Goal: Task Accomplishment & Management: Complete application form

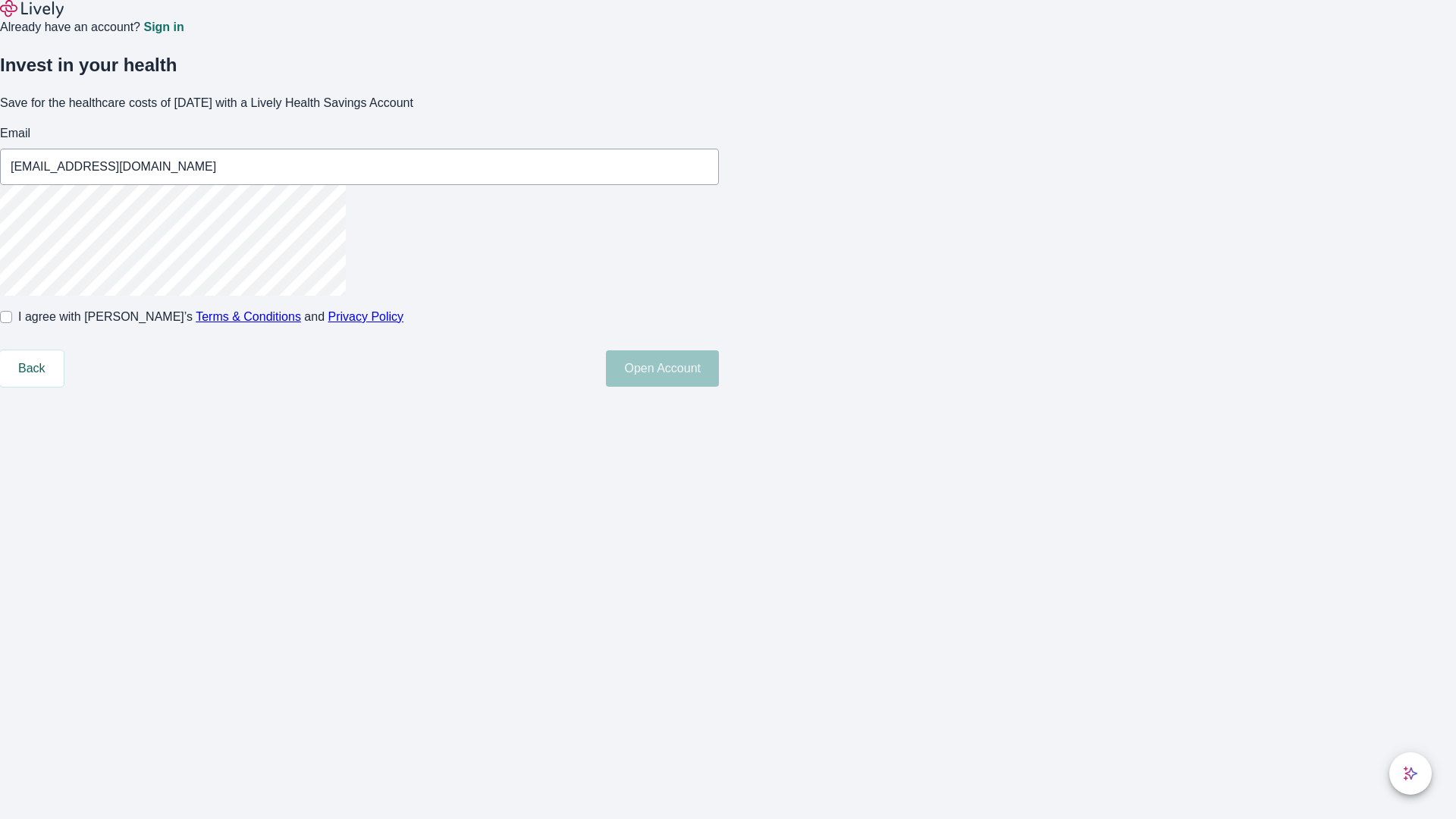
click at [12, 323] on input "I agree with Lively’s Terms & Conditions and Privacy Policy" at bounding box center [5, 316] width 12 height 12
checkbox input "true"
click at [718, 387] on button "Open Account" at bounding box center [663, 368] width 113 height 36
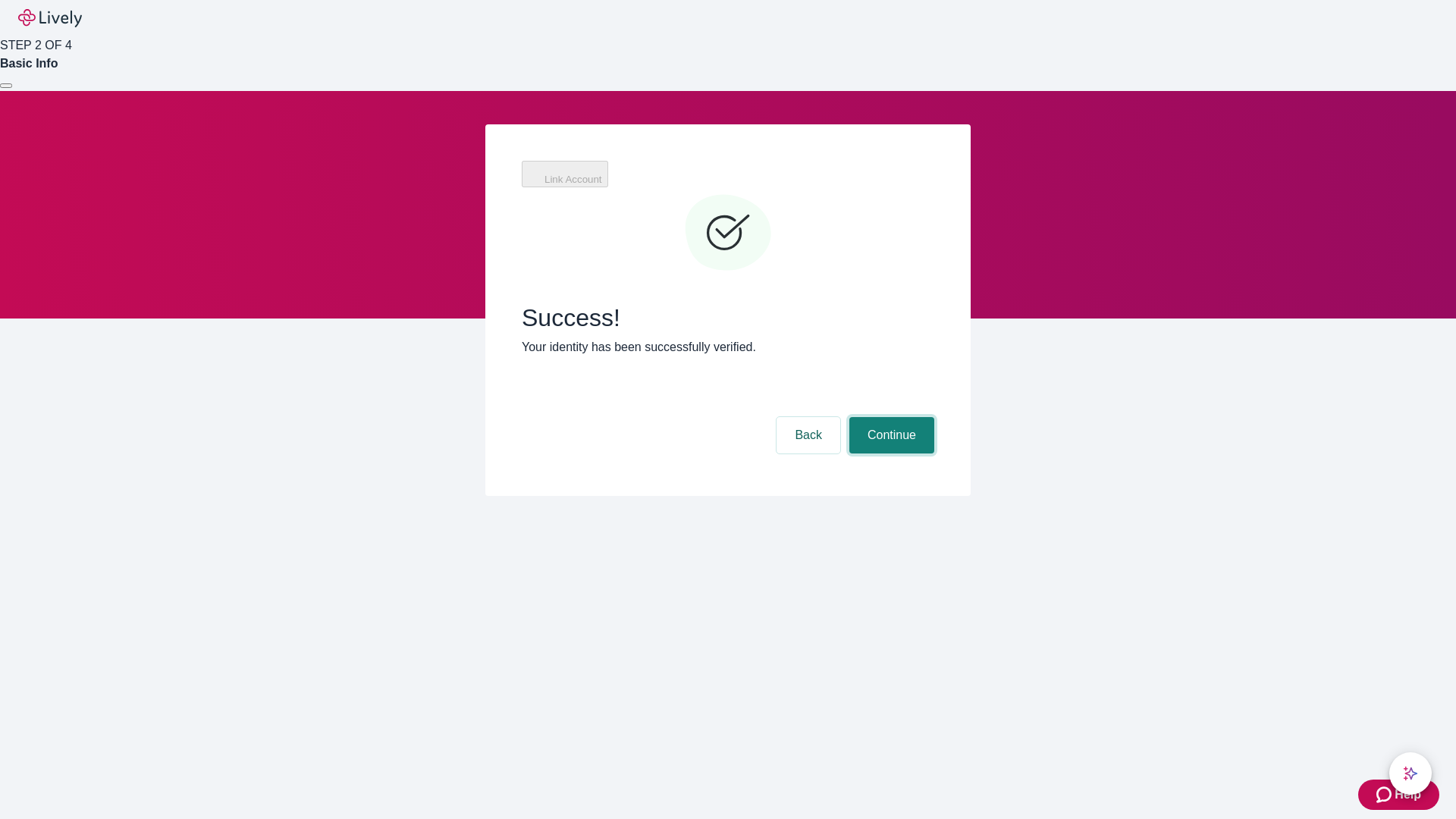
click at [890, 417] on button "Continue" at bounding box center [892, 435] width 85 height 36
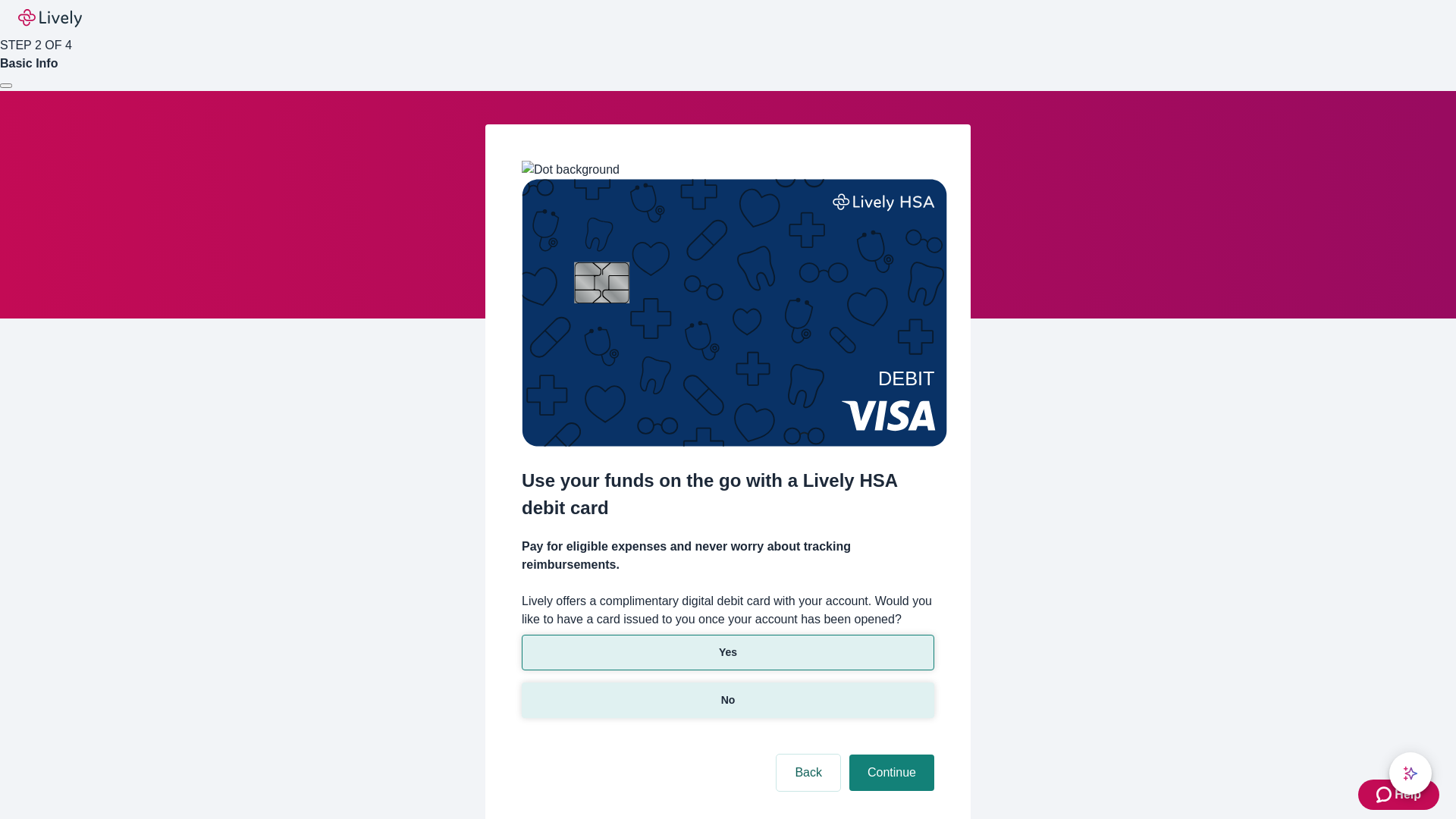
click at [728, 692] on p "No" at bounding box center [728, 700] width 15 height 16
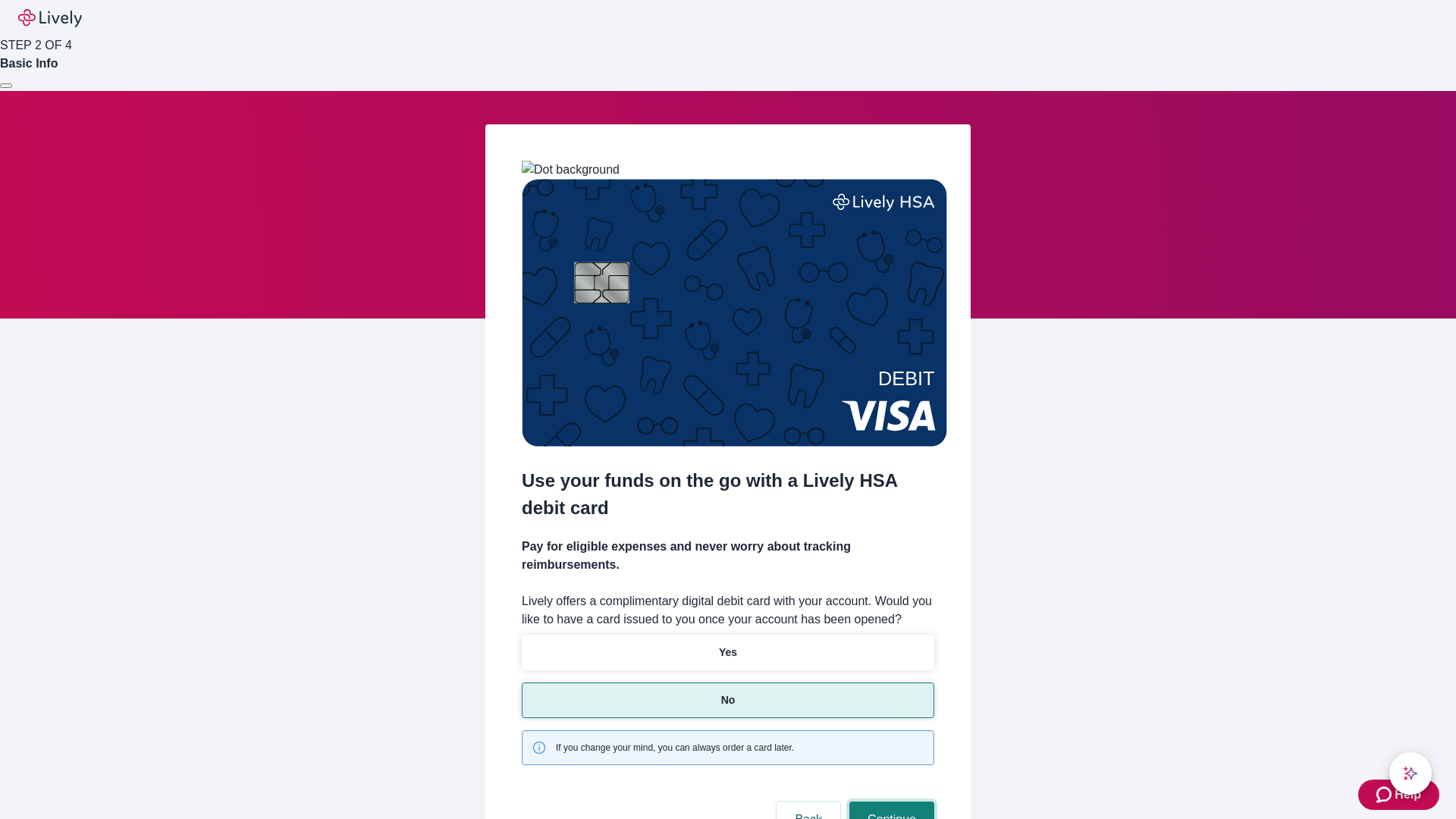
click at [890, 802] on button "Continue" at bounding box center [892, 820] width 85 height 36
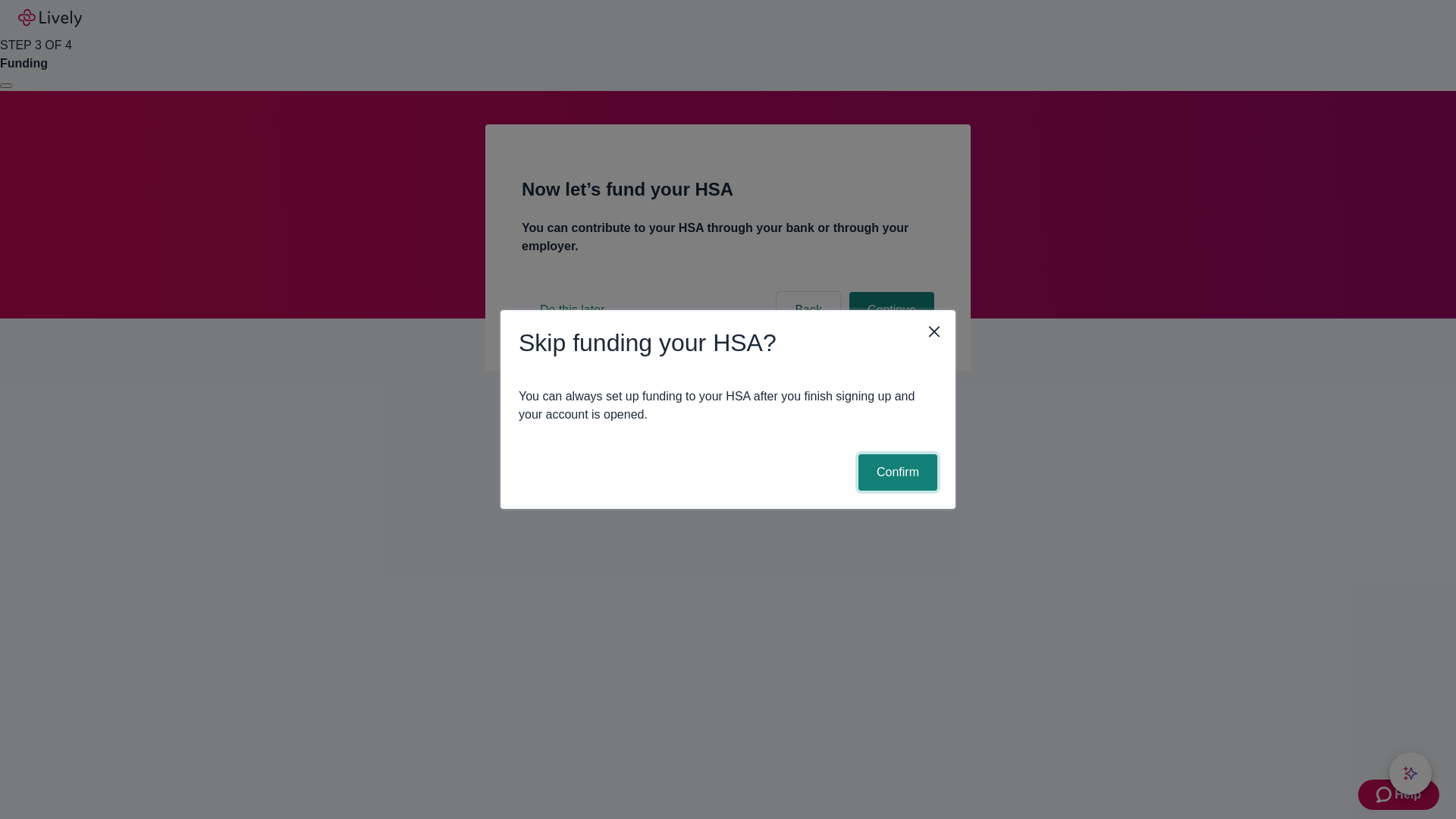
click at [895, 472] on button "Confirm" at bounding box center [897, 472] width 78 height 36
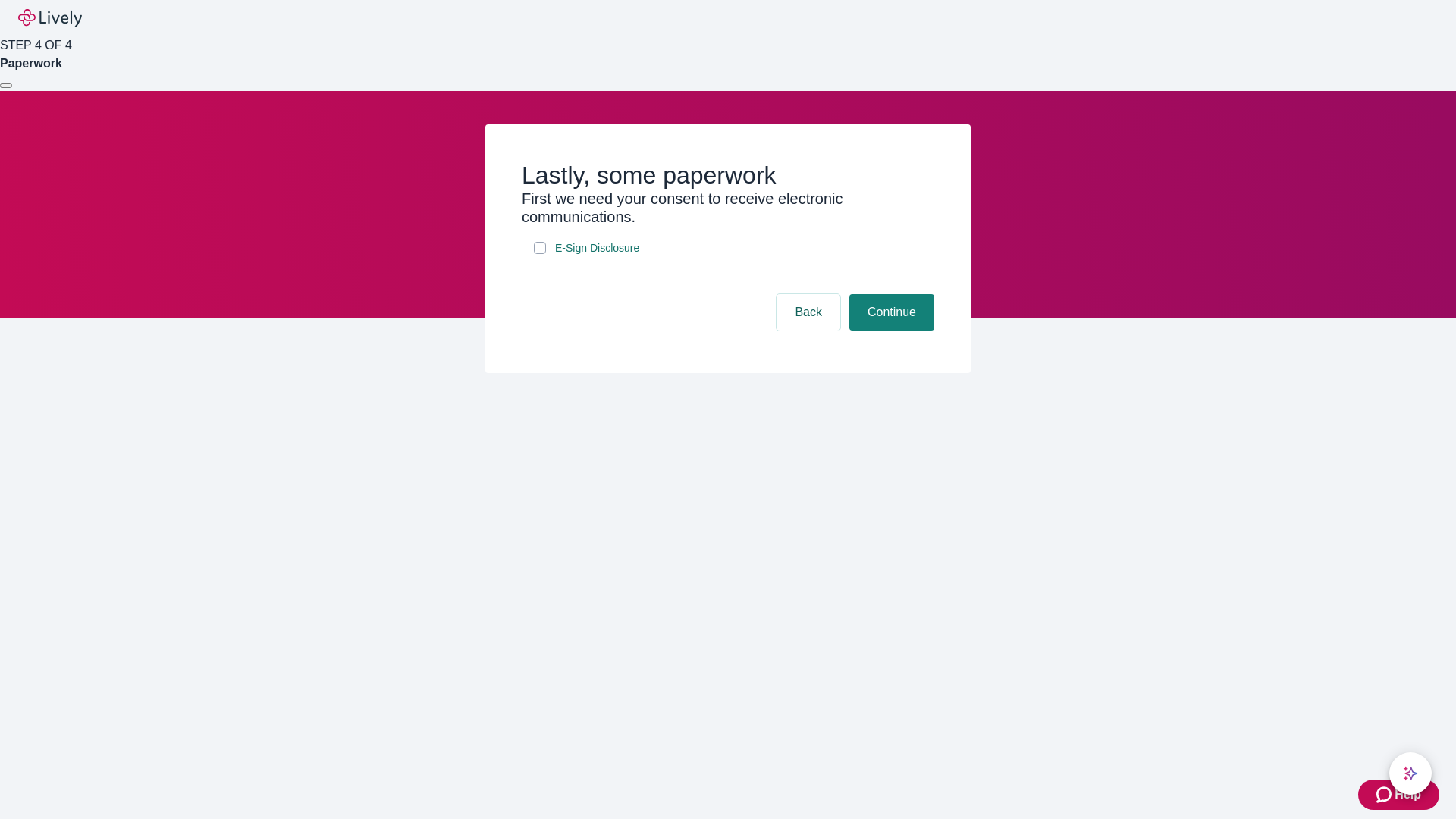
click at [540, 254] on input "E-Sign Disclosure" at bounding box center [540, 247] width 12 height 12
checkbox input "true"
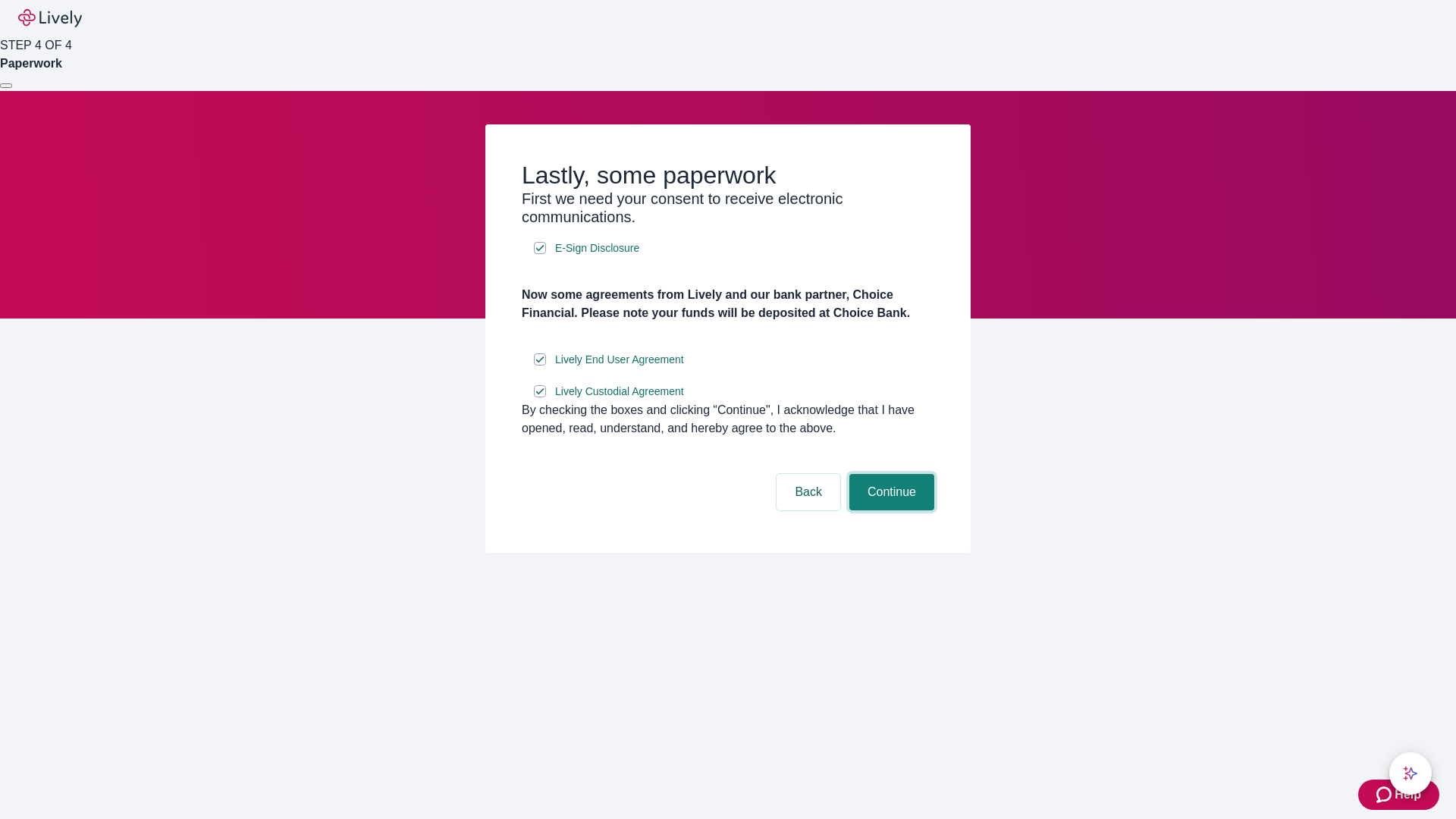
click at [890, 511] on button "Continue" at bounding box center [892, 492] width 85 height 36
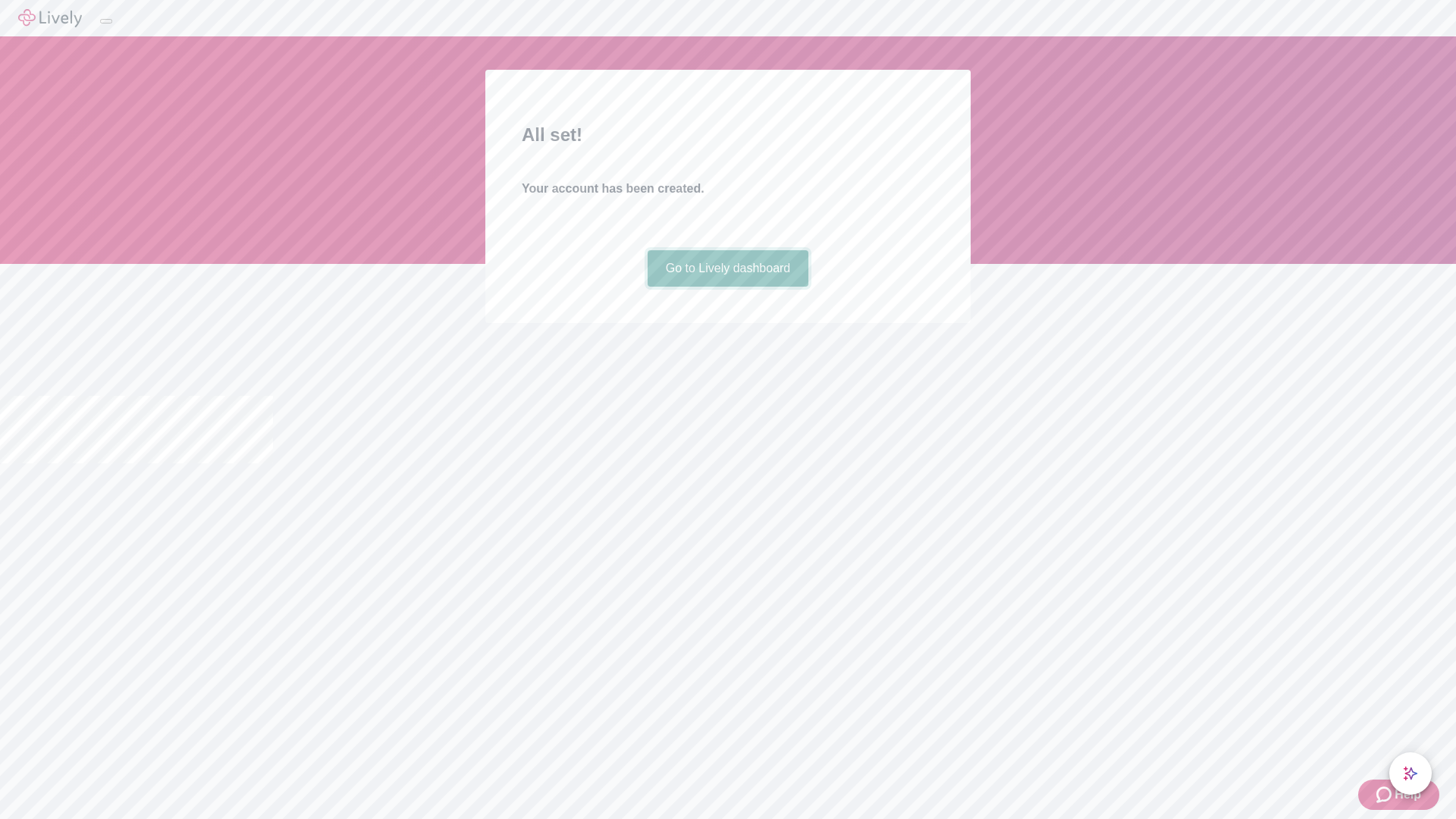
click at [728, 286] on link "Go to Lively dashboard" at bounding box center [728, 268] width 161 height 36
